Goal: Task Accomplishment & Management: Manage account settings

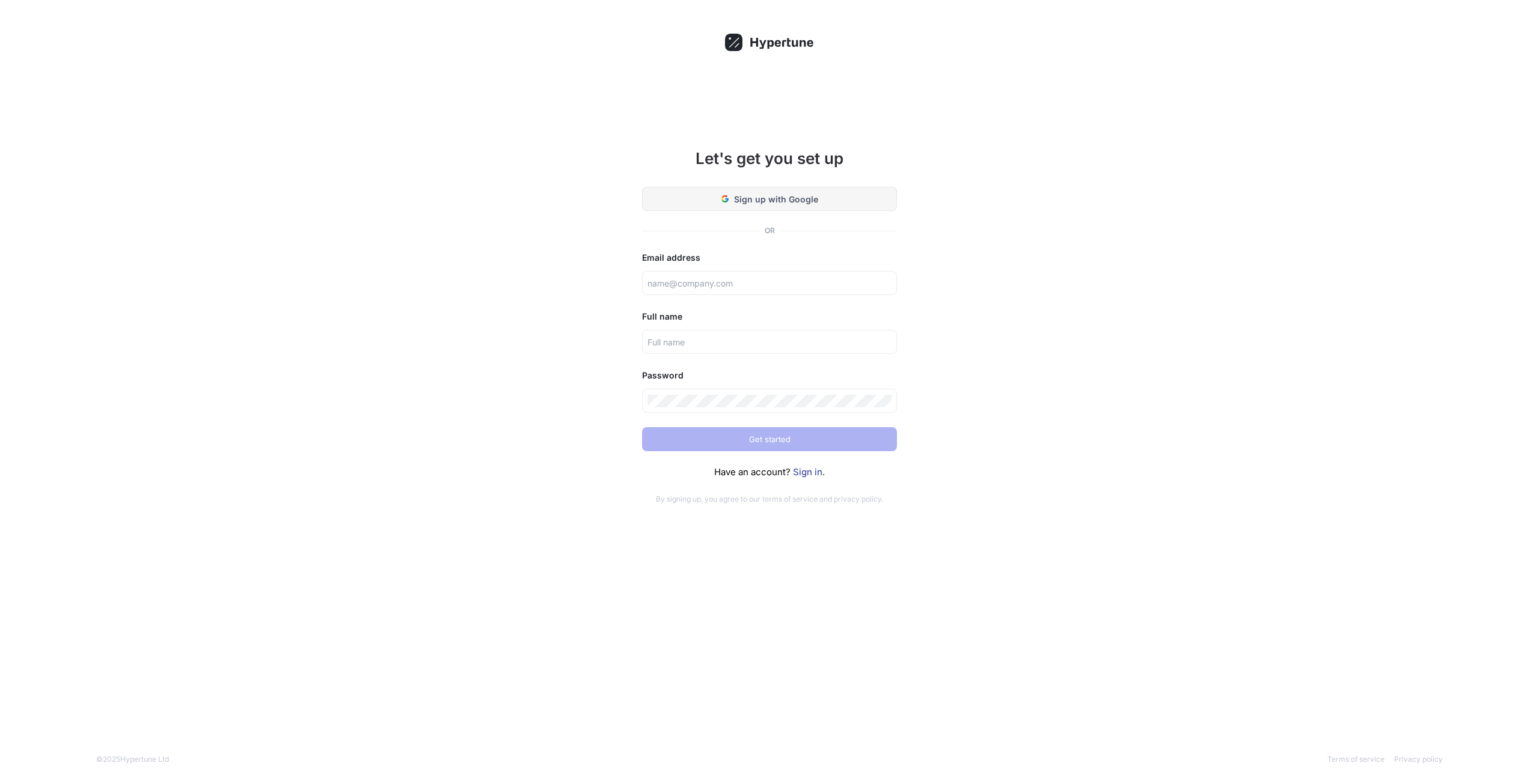
click at [809, 202] on span "Sign up with Google" at bounding box center [776, 199] width 84 height 13
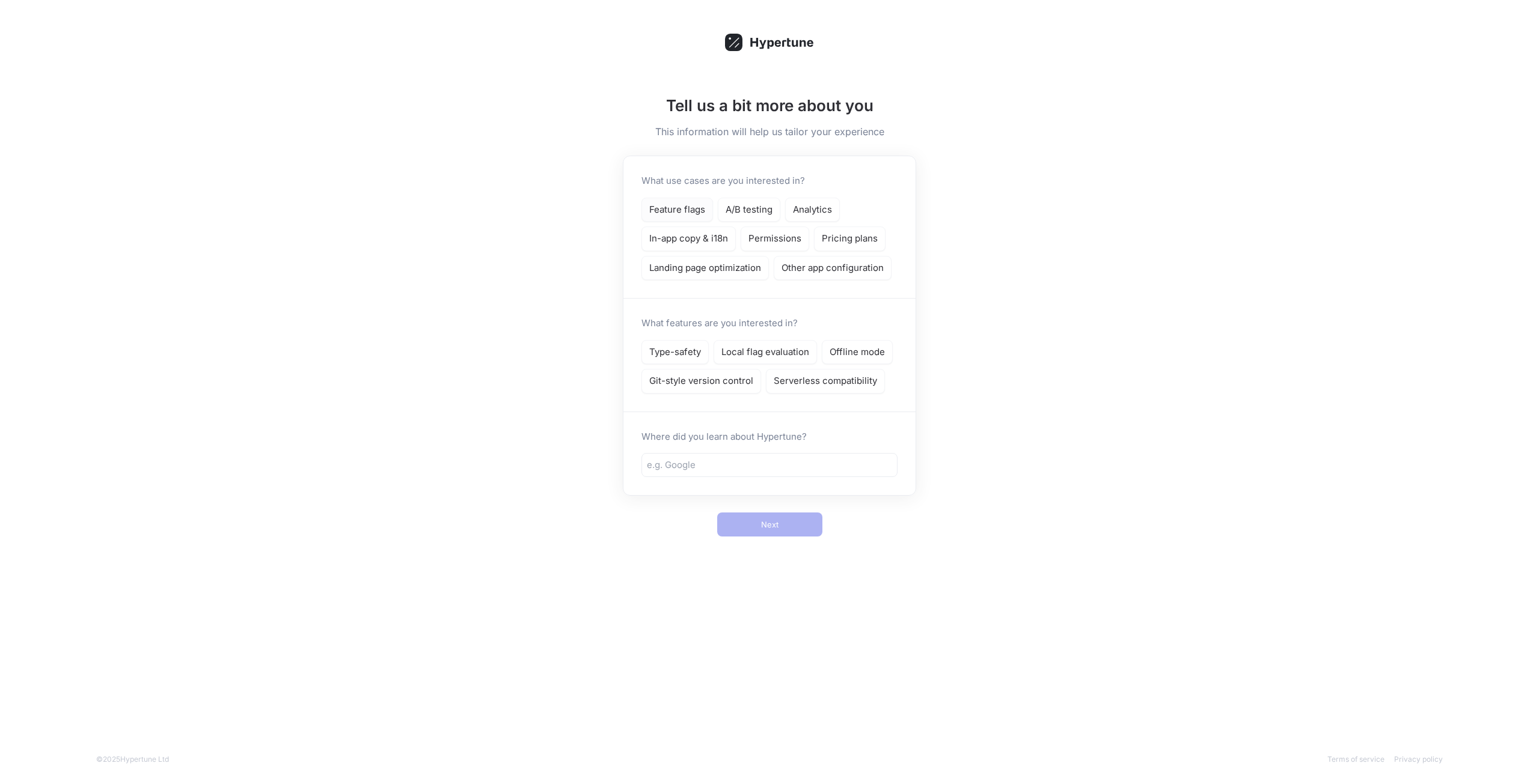
drag, startPoint x: 649, startPoint y: 212, endPoint x: 656, endPoint y: 205, distance: 9.9
click at [653, 208] on p "Feature flags" at bounding box center [677, 210] width 56 height 14
click at [751, 225] on div "Feature flags A/B testing Analytics In-app copy & i18n Permissions Pricing plan…" at bounding box center [769, 239] width 256 height 83
click at [748, 195] on div "What use cases are you interested in? Feature flags A/B testing Analytics In-ap…" at bounding box center [769, 227] width 292 height 142
click at [750, 210] on p "A/B testing" at bounding box center [749, 210] width 47 height 14
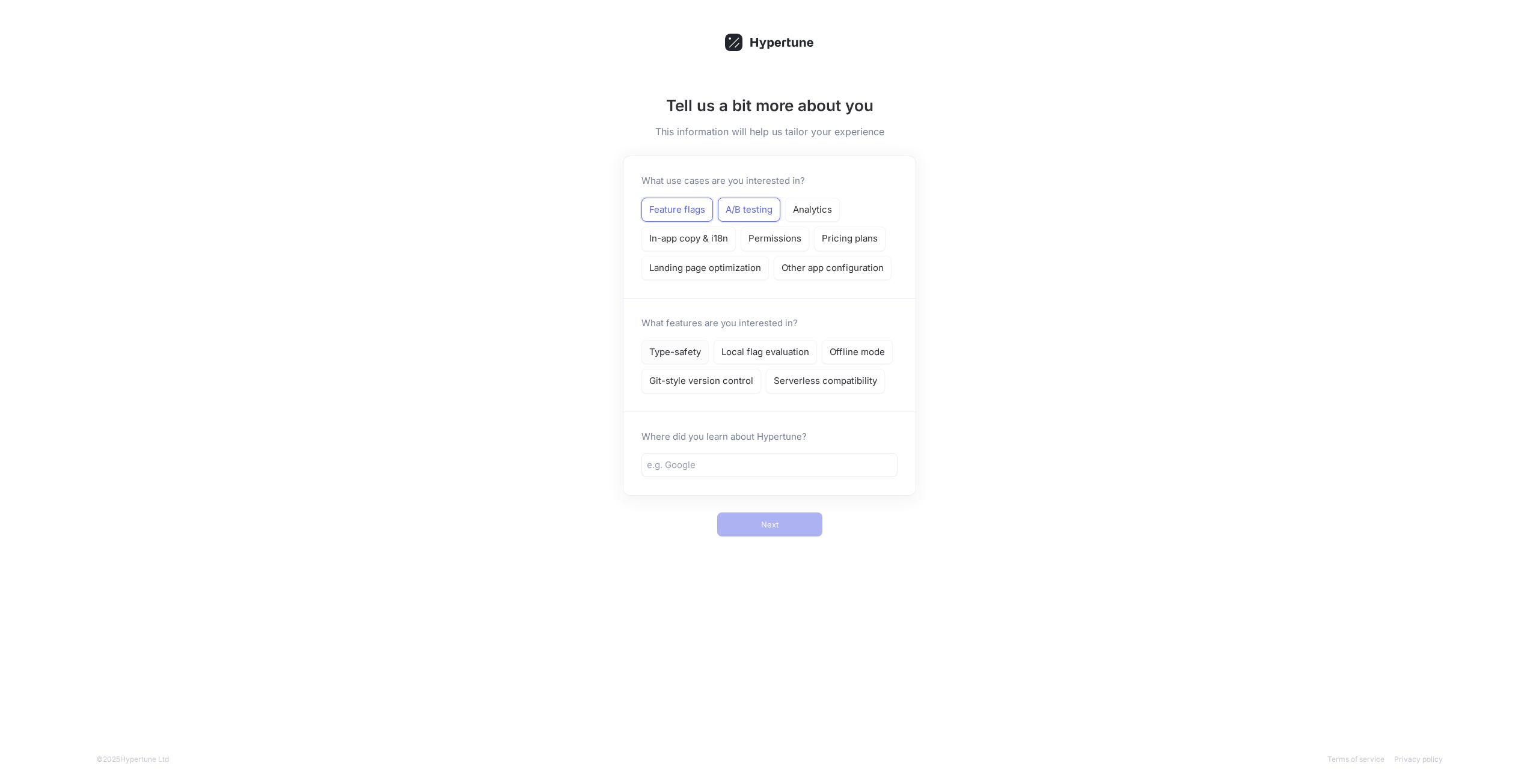
click at [675, 359] on div "Type-safety" at bounding box center [675, 352] width 67 height 25
click at [750, 340] on div "Local flag evaluation" at bounding box center [765, 352] width 103 height 25
drag, startPoint x: 797, startPoint y: 449, endPoint x: 805, endPoint y: 438, distance: 13.6
click at [803, 443] on div "Where did you learn about Hypertune?" at bounding box center [769, 453] width 292 height 84
drag, startPoint x: 817, startPoint y: 458, endPoint x: 808, endPoint y: 472, distance: 16.6
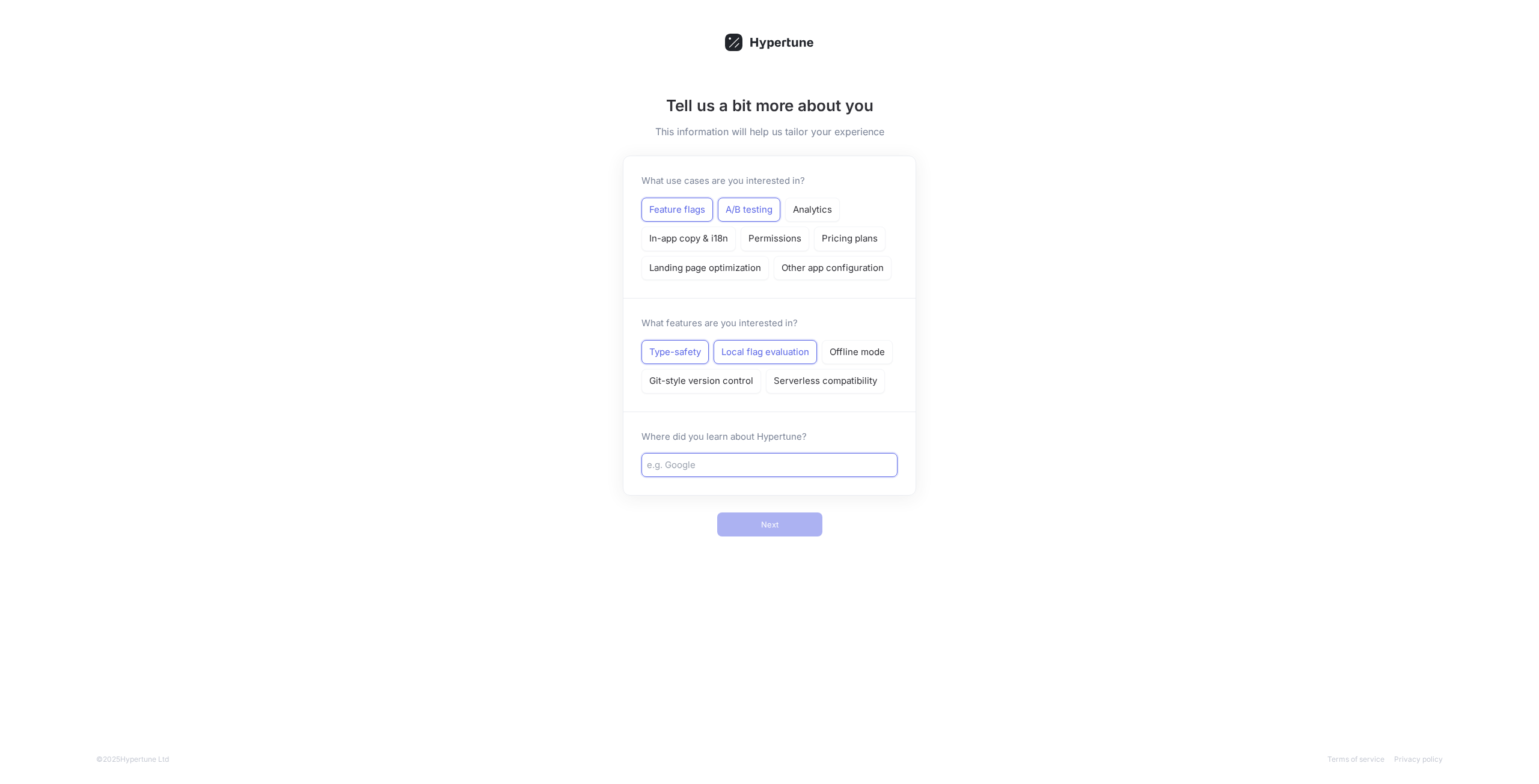
click at [812, 463] on input "text" at bounding box center [769, 465] width 245 height 14
type input "Vercel"
drag, startPoint x: 786, startPoint y: 544, endPoint x: 848, endPoint y: 547, distance: 62.1
click at [873, 363] on div "Tell us a bit more about you This information will help us tailor your experien…" at bounding box center [769, 308] width 313 height 477
click at [811, 518] on button "Next" at bounding box center [770, 525] width 105 height 24
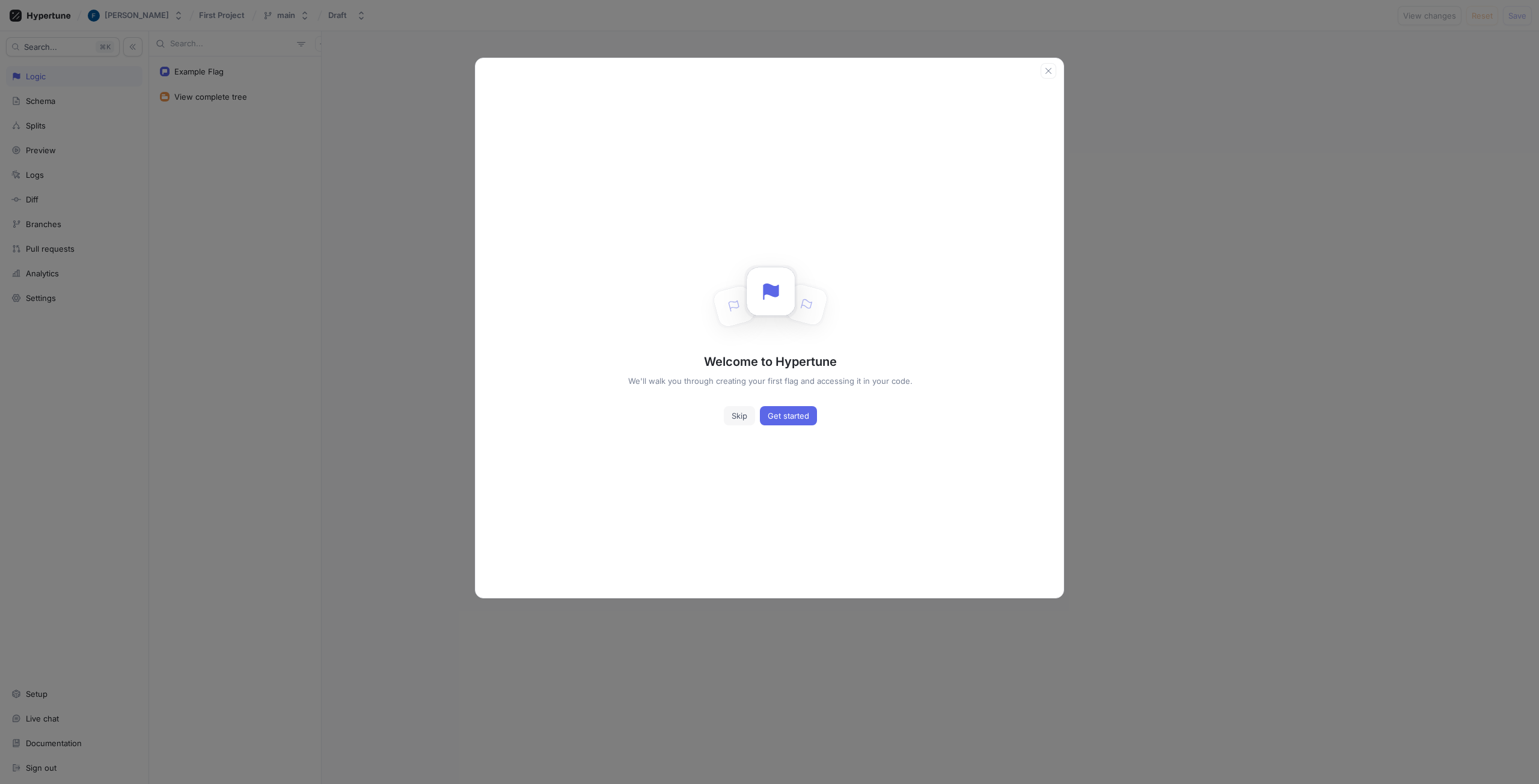
drag, startPoint x: 741, startPoint y: 411, endPoint x: 774, endPoint y: 409, distance: 33.1
click at [746, 412] on span "Skip" at bounding box center [739, 415] width 16 height 7
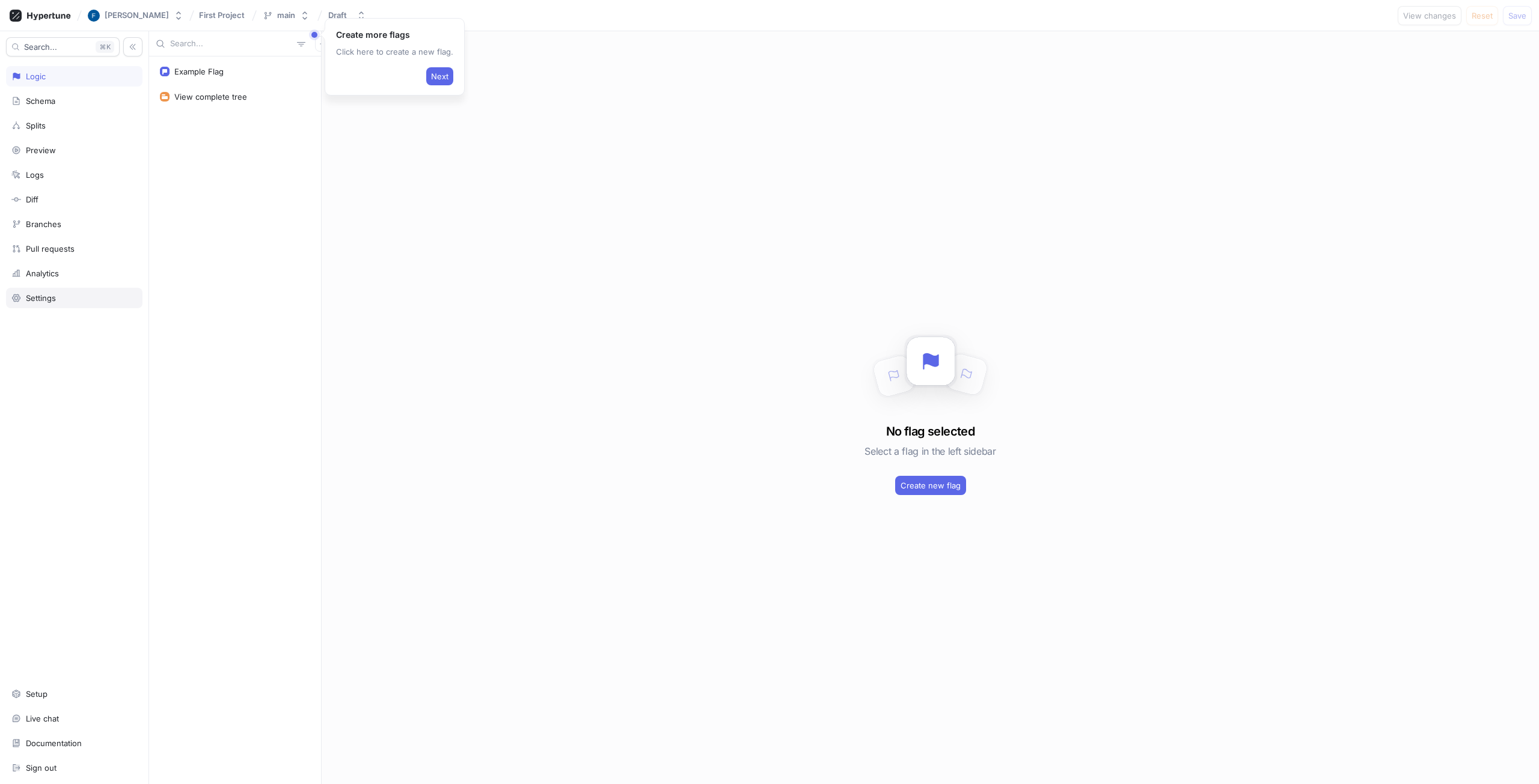
click at [92, 289] on div "Settings" at bounding box center [74, 298] width 136 height 20
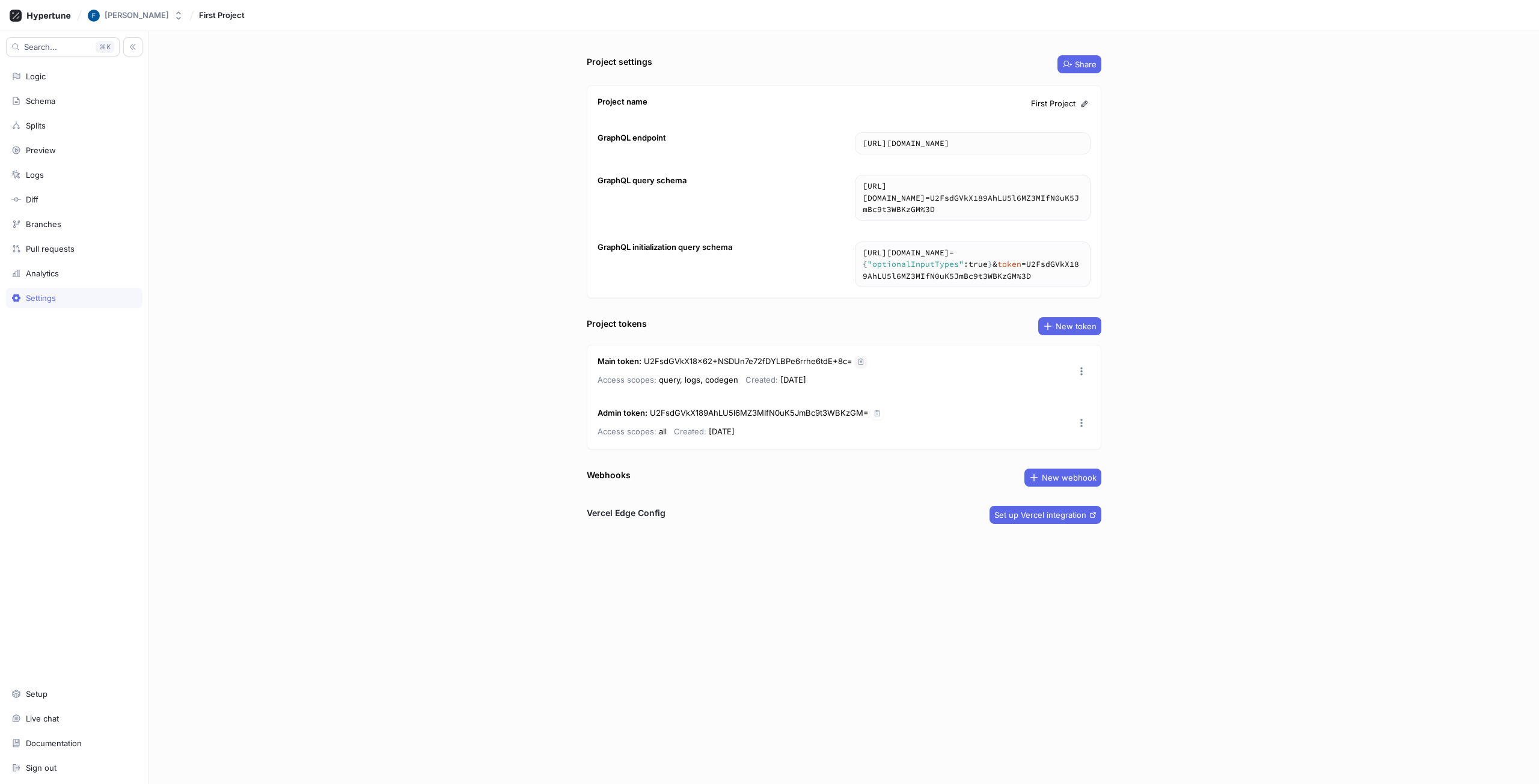
click at [864, 362] on button "button" at bounding box center [860, 361] width 12 height 12
